Goal: Information Seeking & Learning: Learn about a topic

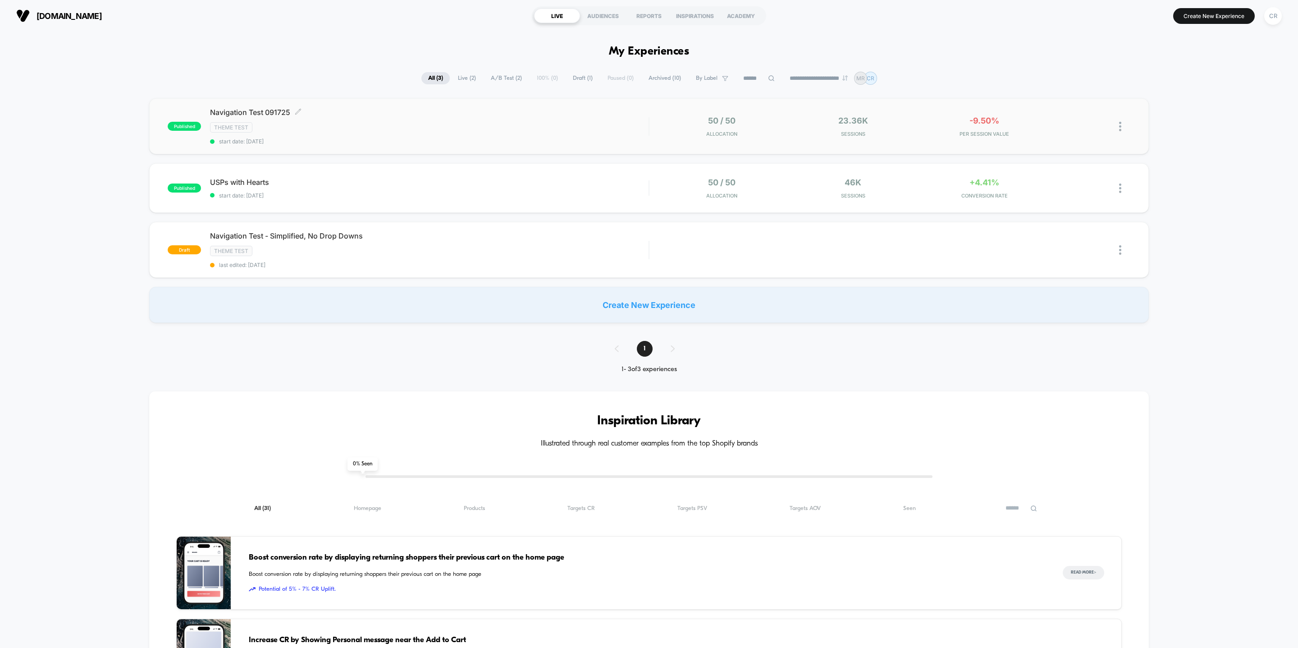
click at [361, 144] on span "start date: [DATE]" at bounding box center [429, 141] width 439 height 7
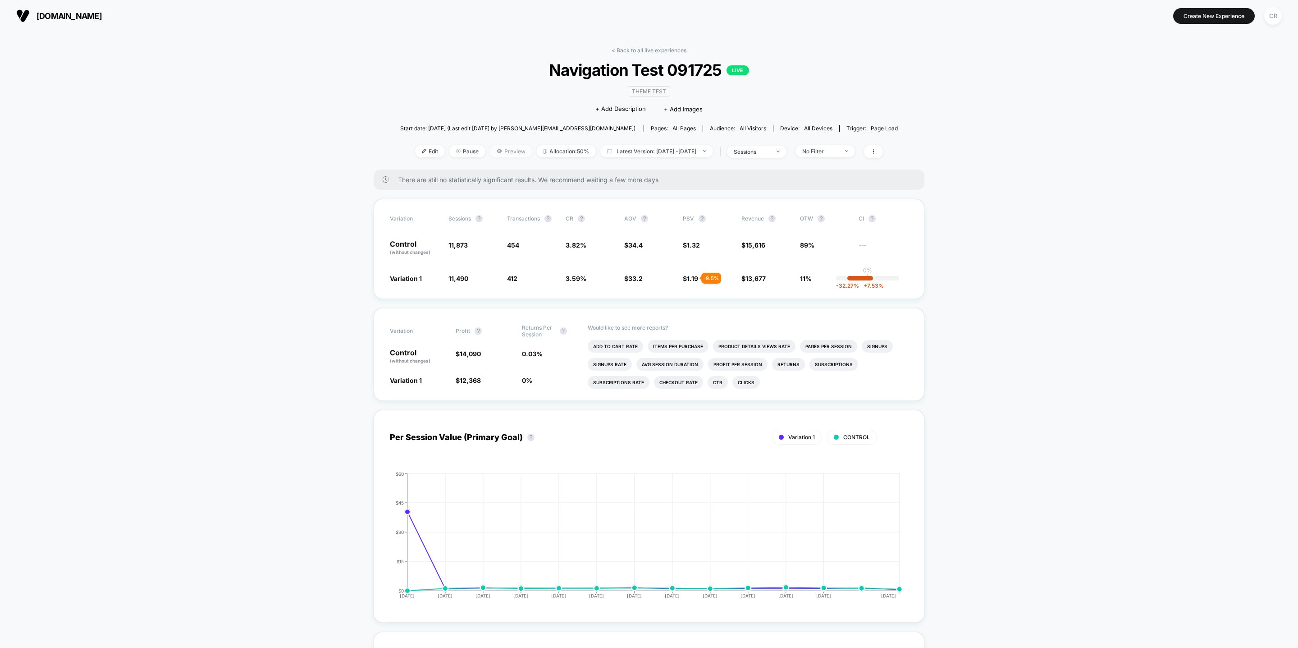
click at [504, 148] on span "Preview" at bounding box center [511, 151] width 42 height 12
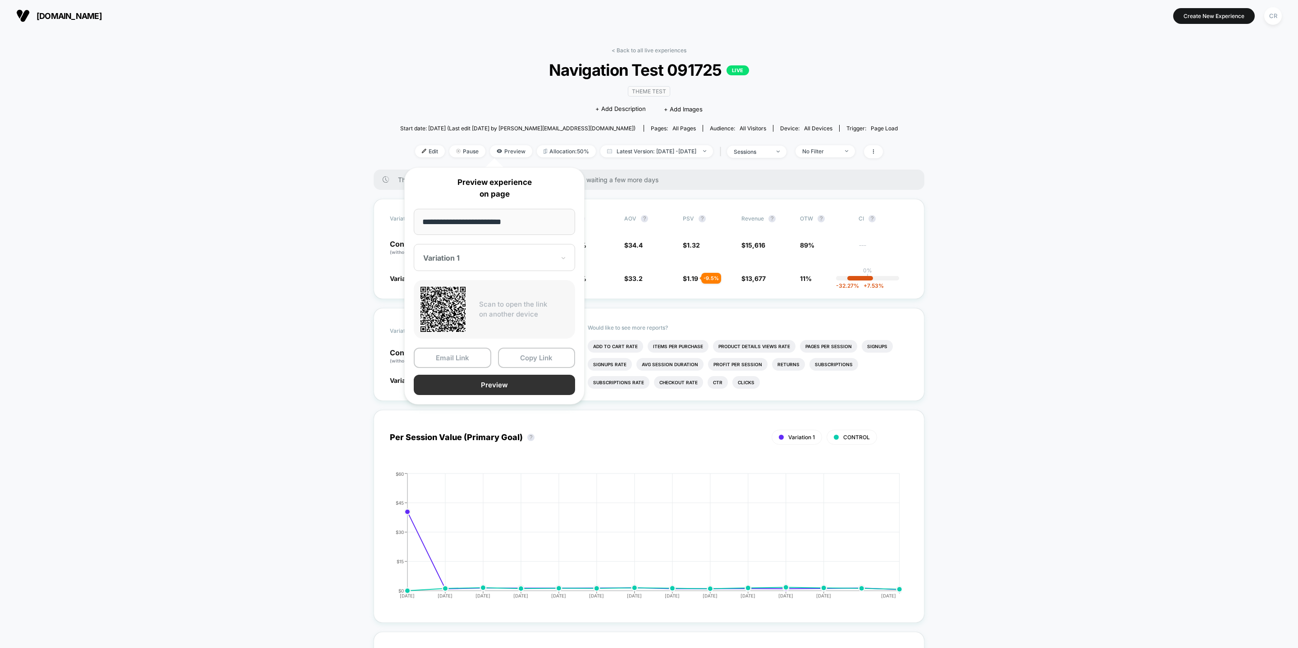
click at [514, 387] on button "Preview" at bounding box center [494, 385] width 161 height 20
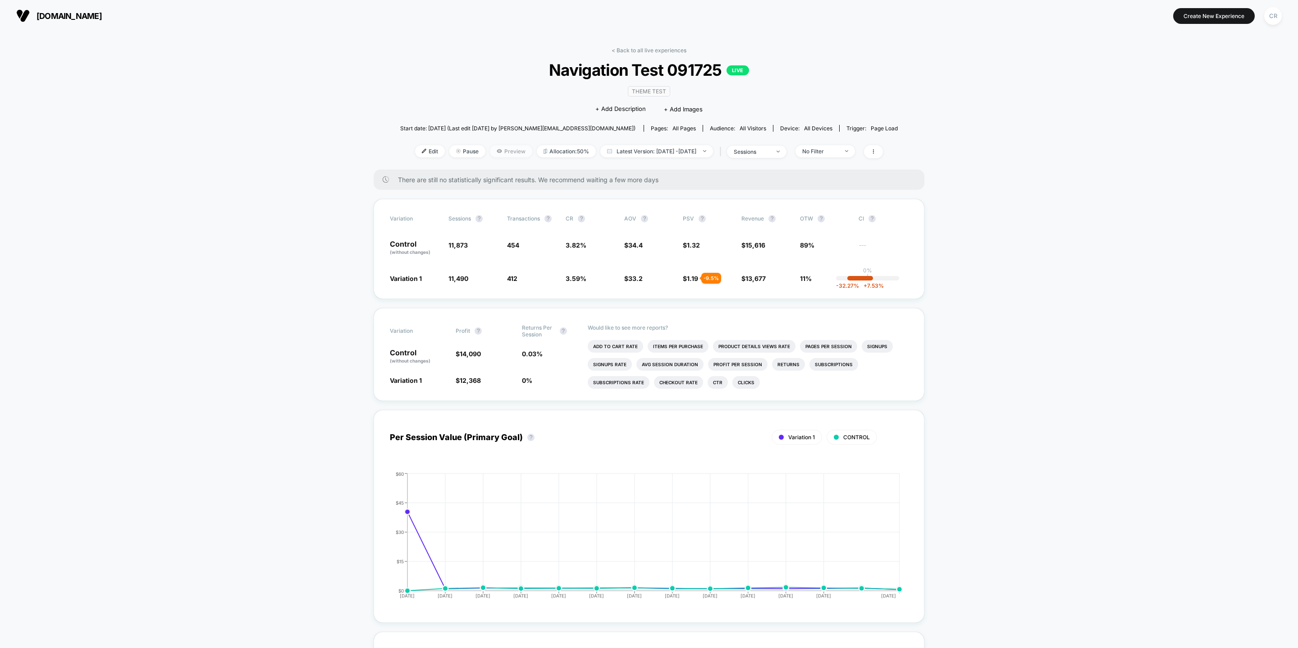
click at [499, 152] on span "Preview" at bounding box center [511, 151] width 42 height 12
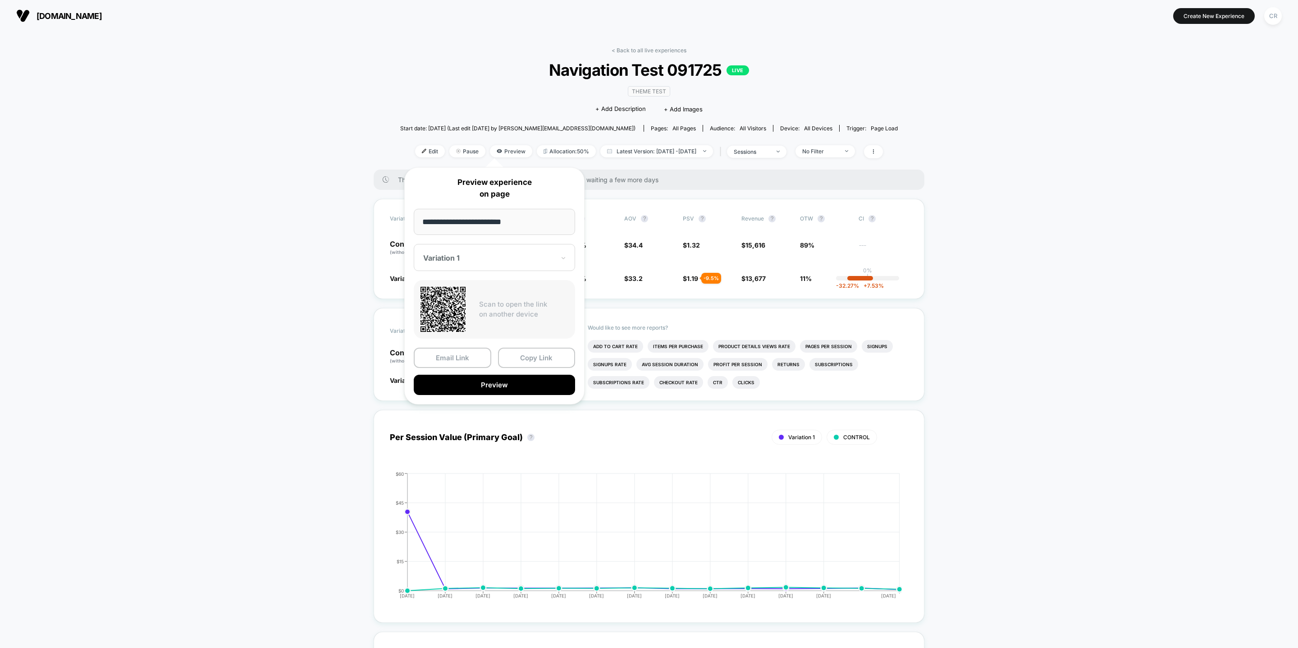
click at [480, 262] on div at bounding box center [489, 257] width 132 height 9
click at [466, 309] on div "CONTROL" at bounding box center [494, 305] width 152 height 16
click at [518, 385] on button "Preview" at bounding box center [494, 385] width 161 height 20
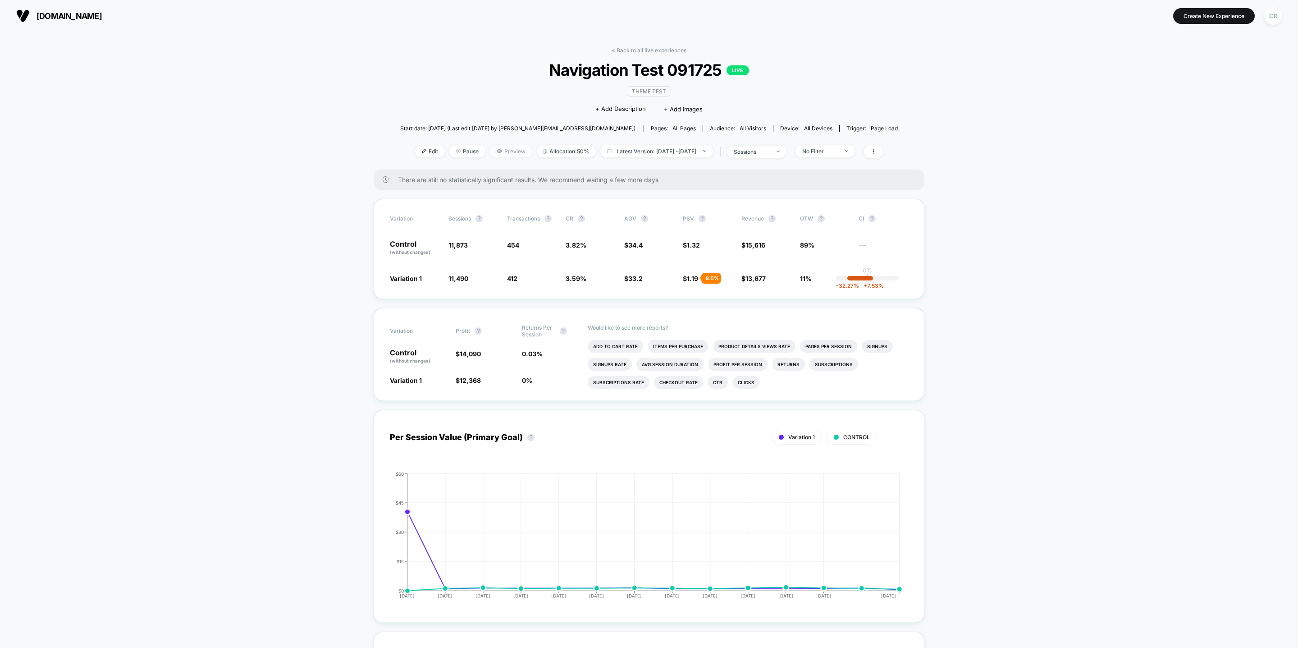
click at [497, 151] on icon at bounding box center [499, 151] width 5 height 4
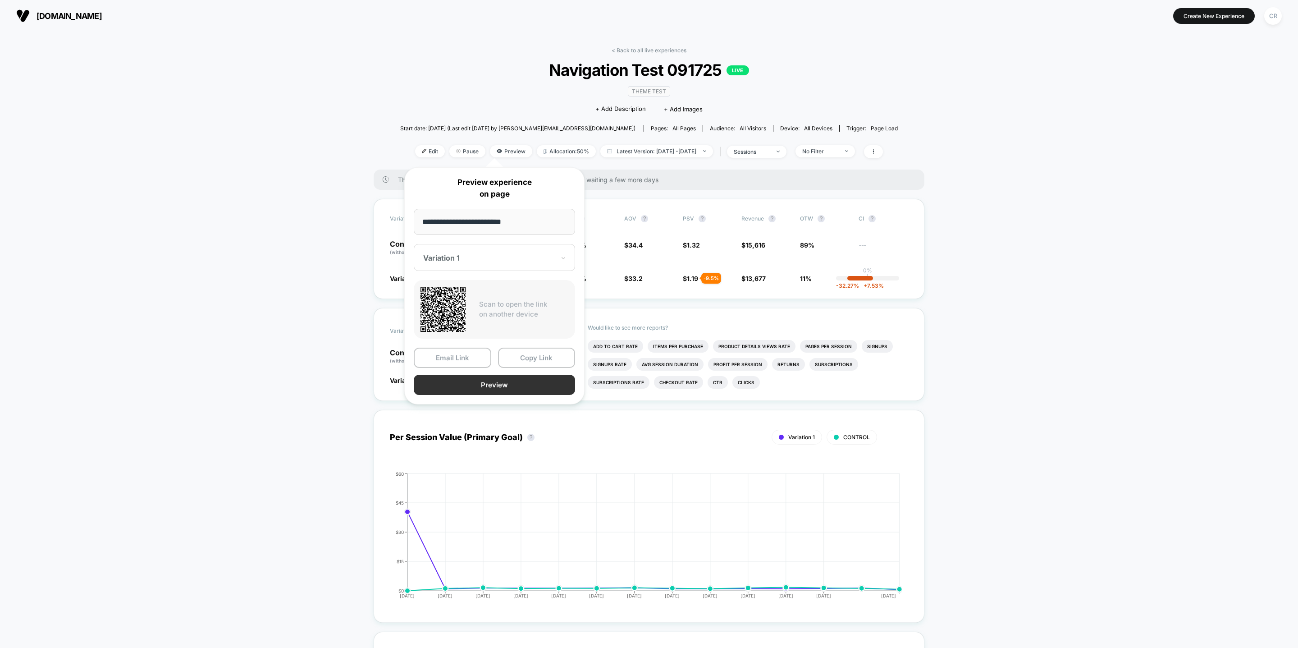
click at [490, 383] on button "Preview" at bounding box center [494, 385] width 161 height 20
